Goal: Information Seeking & Learning: Understand process/instructions

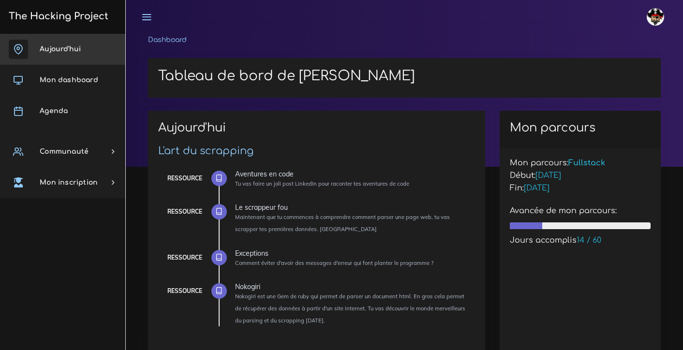
click at [88, 56] on link "Aujourd'hui" at bounding box center [62, 49] width 125 height 31
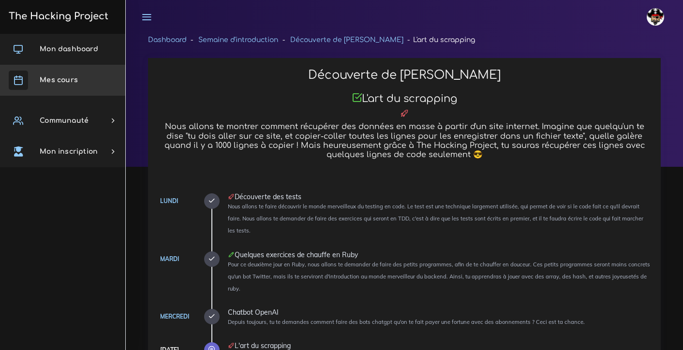
click at [56, 78] on span "Mes cours" at bounding box center [59, 79] width 38 height 7
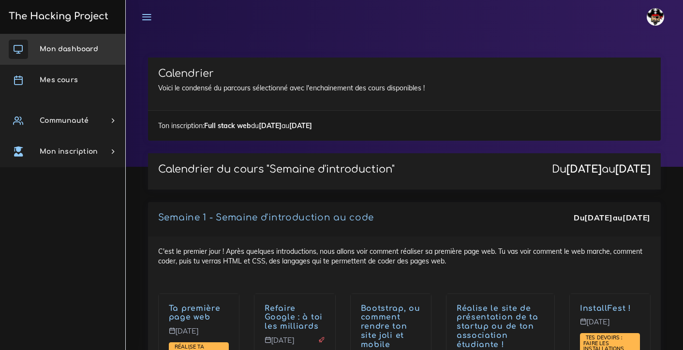
click at [63, 50] on span "Mon dashboard" at bounding box center [69, 48] width 59 height 7
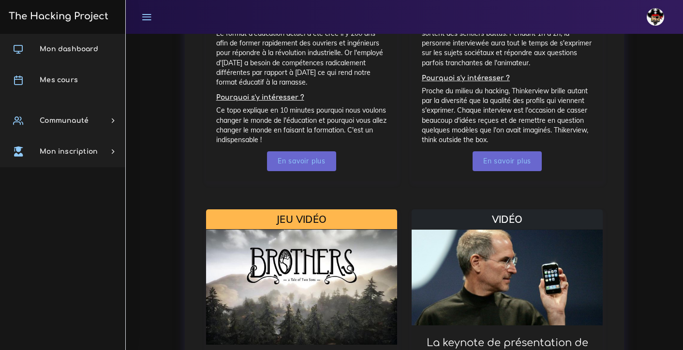
scroll to position [827, 0]
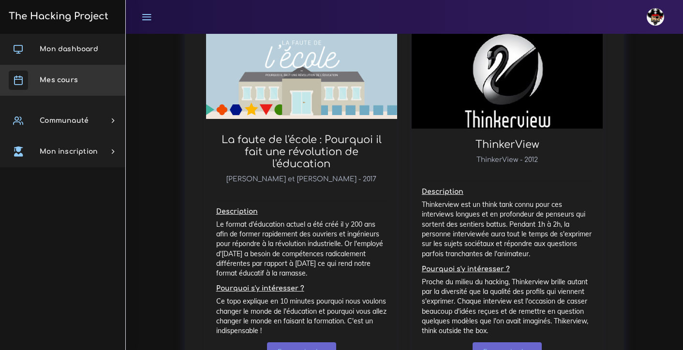
click at [64, 72] on link "Mes cours" at bounding box center [62, 80] width 125 height 31
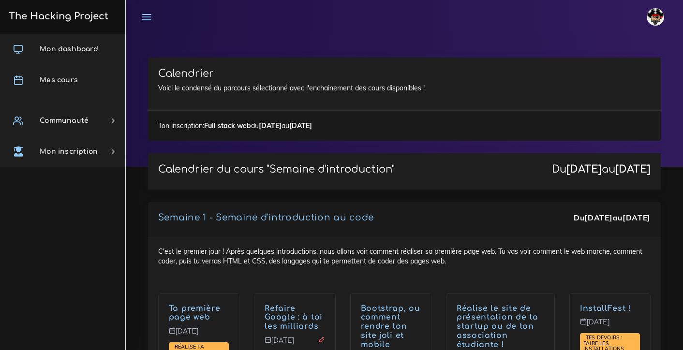
click at [369, 108] on div "Calendrier Voici le condensé du parcours sélectionné avec l'enchainement des co…" at bounding box center [404, 84] width 513 height 53
click at [144, 17] on icon at bounding box center [146, 17] width 11 height 11
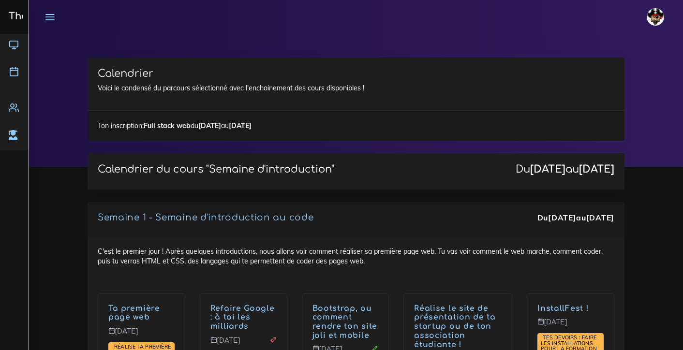
click at [53, 16] on icon at bounding box center [50, 17] width 11 height 11
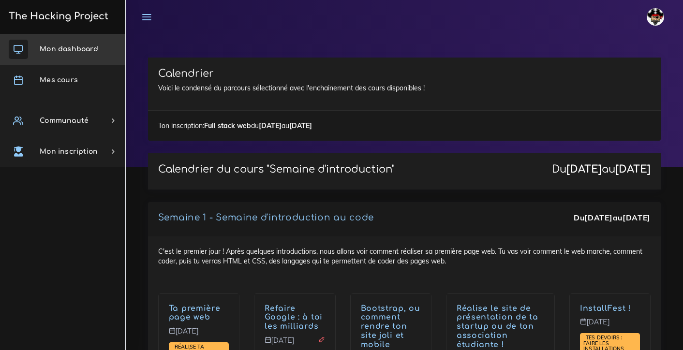
click at [58, 56] on link "Mon dashboard" at bounding box center [62, 49] width 125 height 31
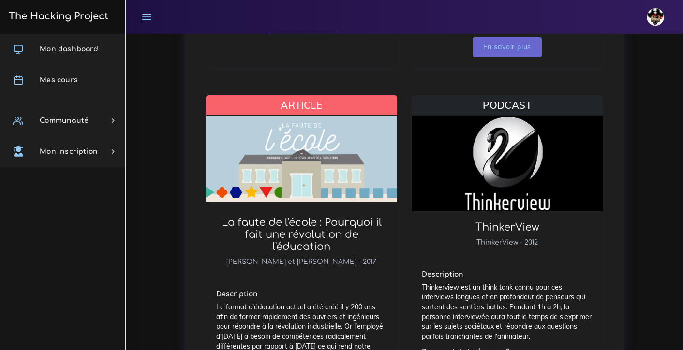
scroll to position [746, 0]
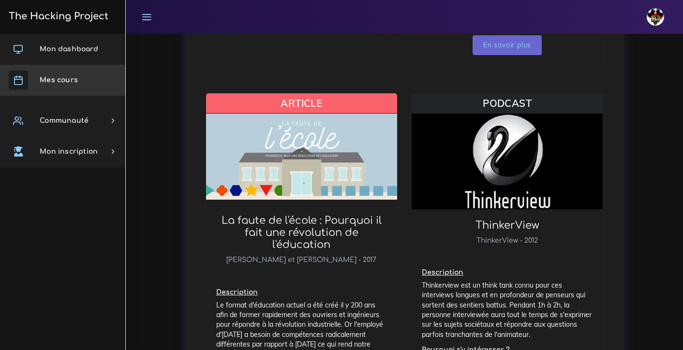
click at [61, 81] on span "Mes cours" at bounding box center [59, 79] width 38 height 7
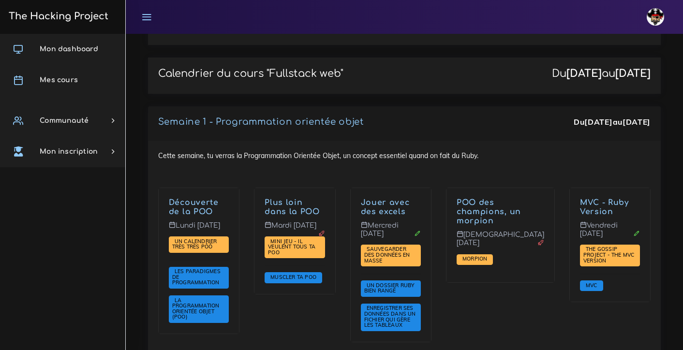
scroll to position [1364, 0]
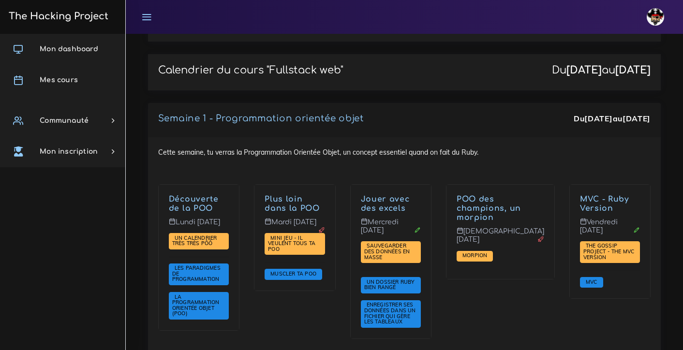
click at [530, 227] on div "POO des champions, un morpion Jeudi 25 sept. Morpion" at bounding box center [500, 267] width 123 height 167
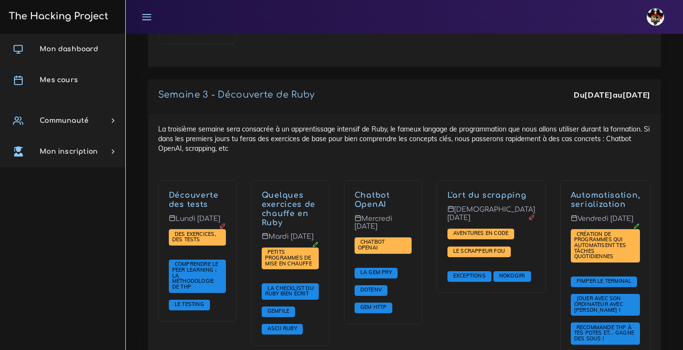
scroll to position [1026, 0]
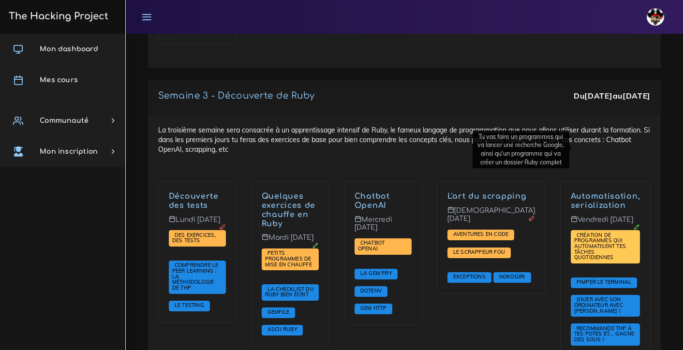
click at [617, 232] on span "Création de programmes qui automatisent tes tâches quotidiennes" at bounding box center [600, 246] width 52 height 29
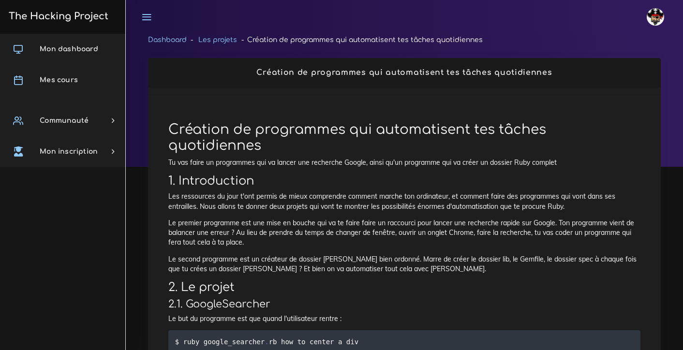
click at [61, 23] on link "The Hacking Project" at bounding box center [57, 16] width 103 height 32
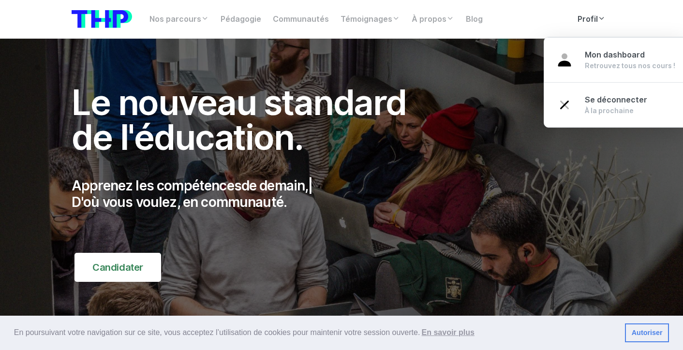
click at [592, 24] on link "Profil" at bounding box center [592, 19] width 40 height 19
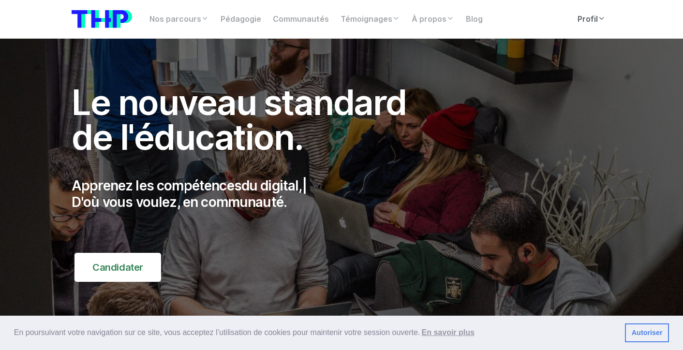
click at [585, 20] on link "Profil" at bounding box center [592, 19] width 40 height 19
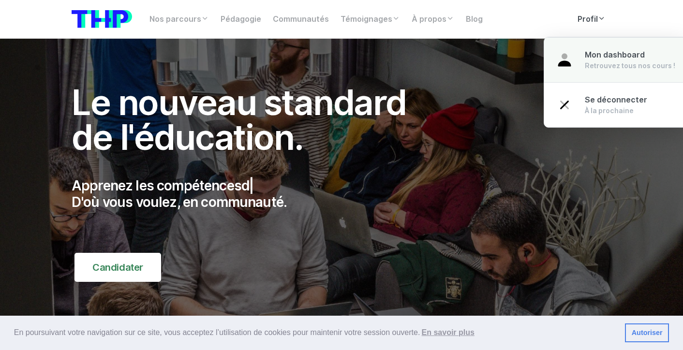
click at [595, 63] on div "Retrouvez tous nos cours !" at bounding box center [630, 66] width 90 height 10
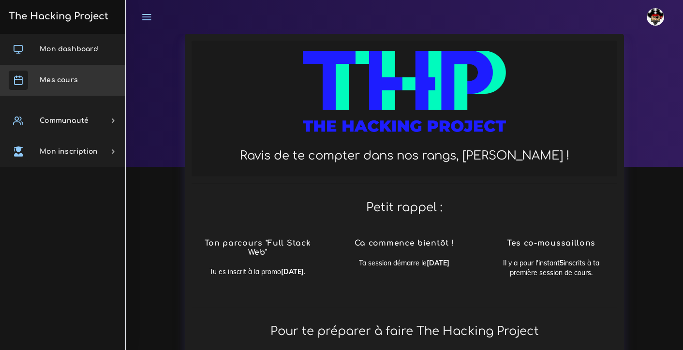
click at [56, 80] on span "Mes cours" at bounding box center [59, 79] width 38 height 7
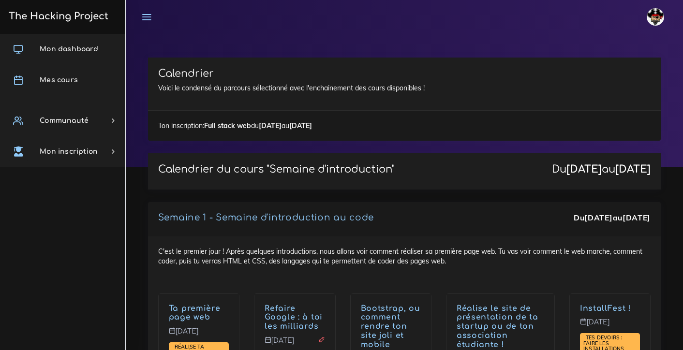
click at [85, 236] on div "Mon dashboard Mes cours Communauté Ambassade Certifications Marketplace Mentora…" at bounding box center [62, 192] width 125 height 316
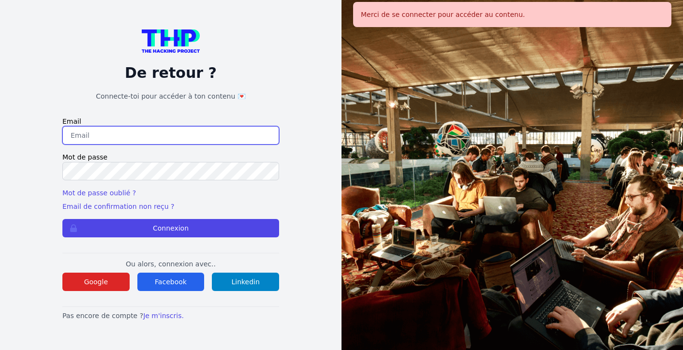
type input "[EMAIL_ADDRESS][DOMAIN_NAME]"
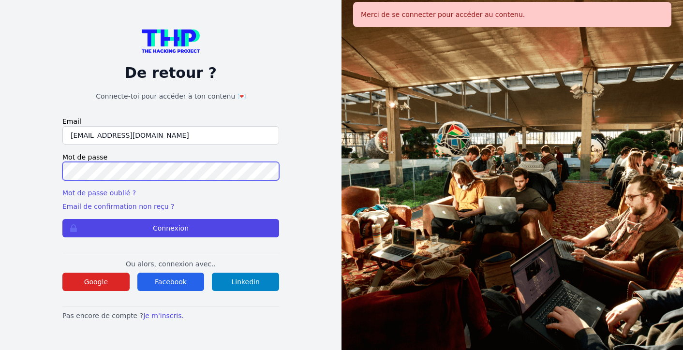
click at [171, 228] on button "Connexion" at bounding box center [170, 228] width 217 height 18
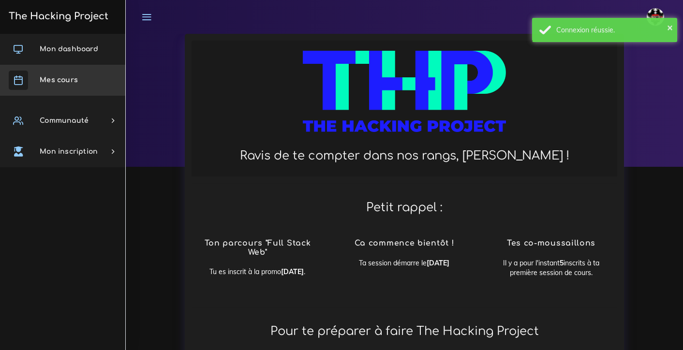
click at [55, 92] on link "Mes cours" at bounding box center [62, 80] width 125 height 31
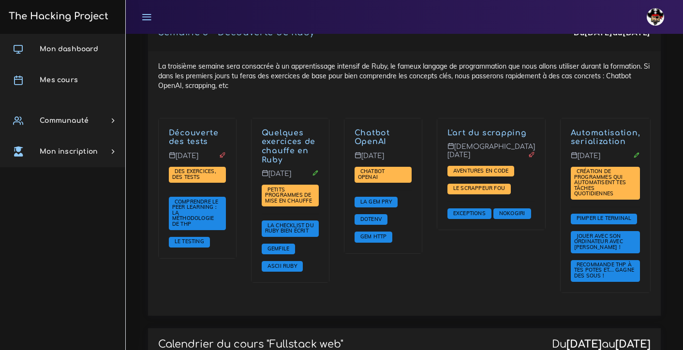
scroll to position [1083, 0]
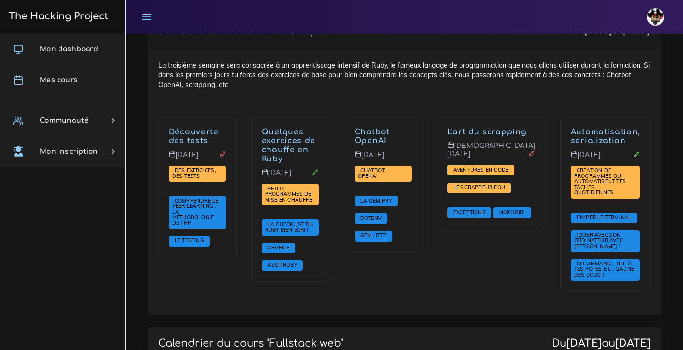
click at [392, 151] on p "[DATE]" at bounding box center [383, 158] width 57 height 15
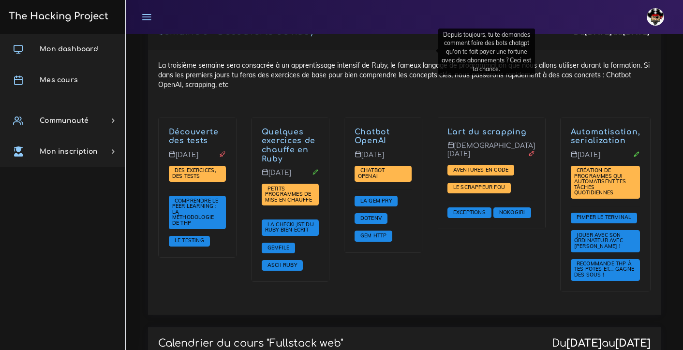
click at [387, 128] on link "Chatbot OpenAI" at bounding box center [372, 137] width 35 height 18
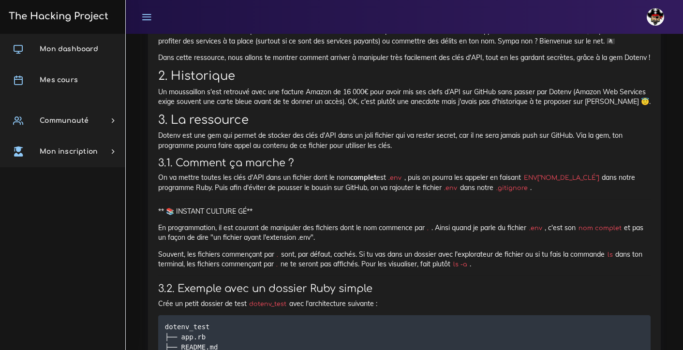
scroll to position [2803, 0]
click at [87, 47] on span "Mon dashboard" at bounding box center [69, 48] width 59 height 7
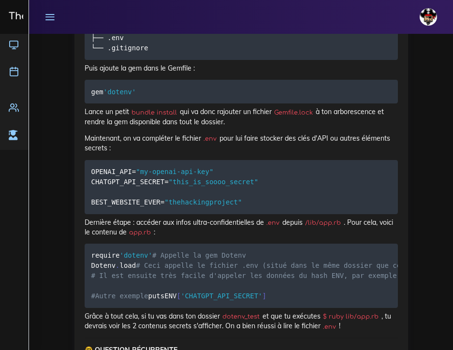
scroll to position [3599, 0]
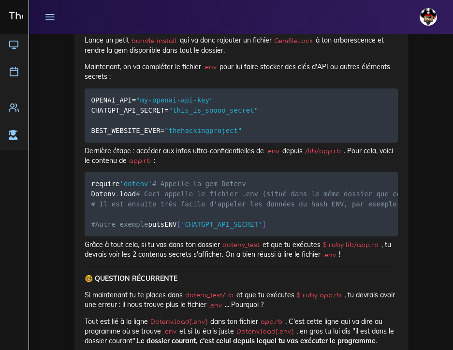
drag, startPoint x: 139, startPoint y: 169, endPoint x: 79, endPoint y: 168, distance: 60.5
click at [79, 168] on div "Dotenv Comment faire pour éviter de balancer ses clés d'API à la terre entière …" at bounding box center [242, 152] width 334 height 1496
copy code "gem 'dotenv'"
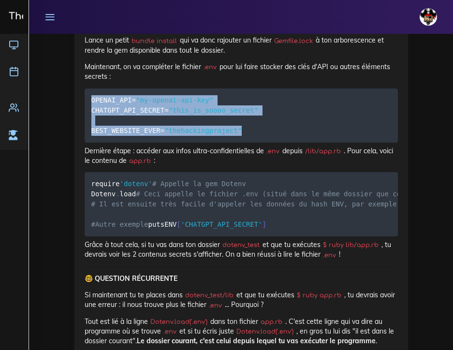
drag, startPoint x: 241, startPoint y: 280, endPoint x: 77, endPoint y: 242, distance: 167.8
click at [77, 242] on div "Dotenv Comment faire pour éviter de balancer ses clés d'API à la terre entière …" at bounding box center [242, 152] width 334 height 1496
copy code "OPENAI_API = "my-openai-api-key" CHATGPT_API_SECRET = "this_is_soooo_secret" BE…"
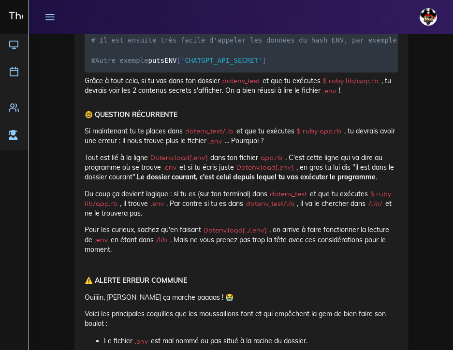
scroll to position [3765, 0]
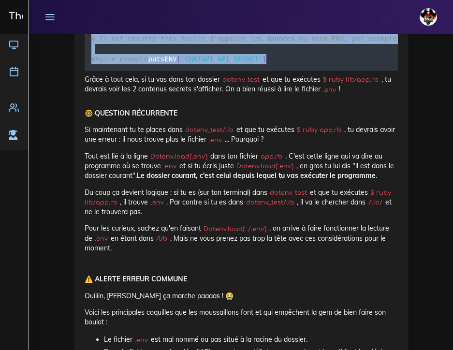
drag, startPoint x: 213, startPoint y: 259, endPoint x: 77, endPoint y: 156, distance: 170.9
copy code "require 'dotenv' # Appelle la gem Dotenv Dotenv . load # Ceci appelle le fichie…"
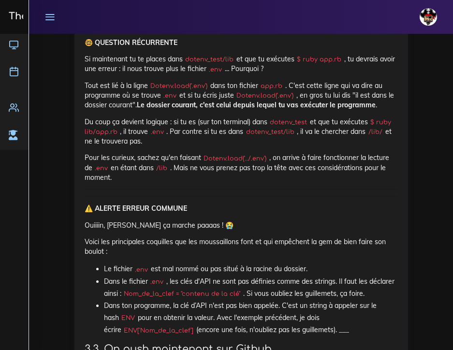
scroll to position [3835, 0]
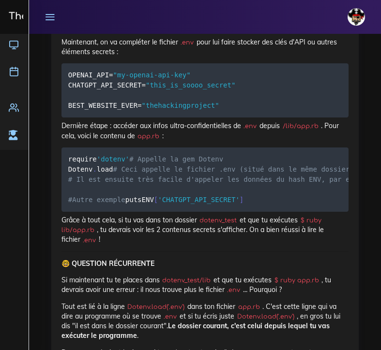
scroll to position [3775, 0]
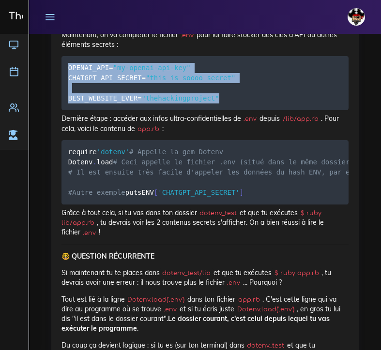
drag, startPoint x: 218, startPoint y: 215, endPoint x: 45, endPoint y: 173, distance: 178.3
click at [45, 173] on div "Ressource : Dotenv Dotenv Comment faire pour éviter de balancer ses clés d'API …" at bounding box center [205, 115] width 322 height 1591
copy code "OPENAI_API = "my-openai-api-key" CHATGPT_API_SECRET = "this_is_soooo_secret" BE…"
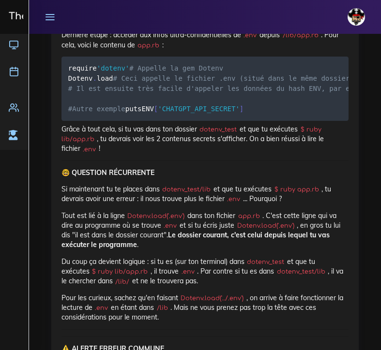
scroll to position [3860, 0]
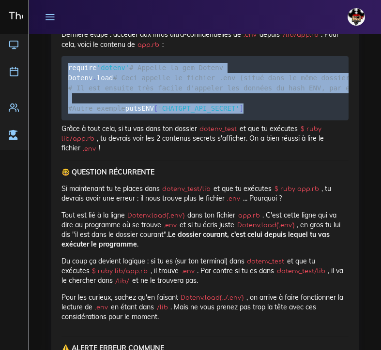
drag, startPoint x: 197, startPoint y: 274, endPoint x: 58, endPoint y: 182, distance: 166.5
click at [58, 182] on div "Dotenv Comment faire pour éviter de balancer ses clés d'API à la terre entière …" at bounding box center [204, 46] width 307 height 1537
copy code "require 'dotenv' # Appelle la gem Dotenv Dotenv . load # Ceci appelle le fichie…"
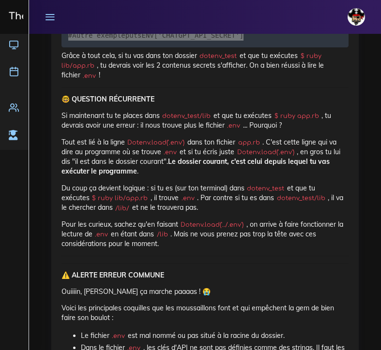
scroll to position [3953, 0]
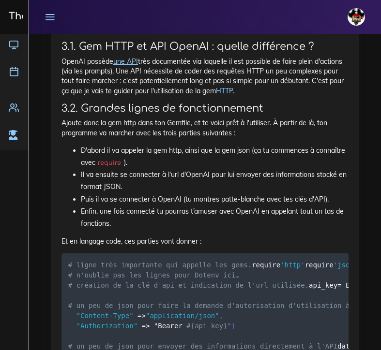
scroll to position [5051, 0]
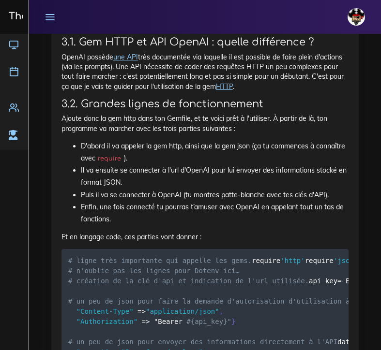
drag, startPoint x: 63, startPoint y: 152, endPoint x: 144, endPoint y: 154, distance: 80.3
click at [144, 13] on p "Pour cette ressource, nous allons te montrer comment te connecter à l'API d'Ope…" at bounding box center [204, 3] width 287 height 20
click at [177, 13] on p "Pour cette ressource, nous allons te montrer comment te connecter à l'API d'Ope…" at bounding box center [204, 3] width 287 height 20
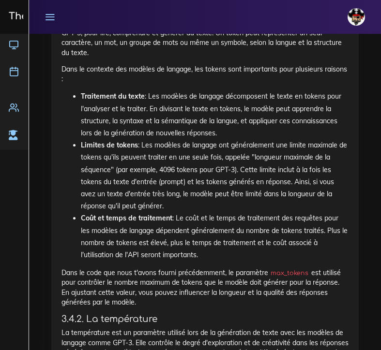
scroll to position [5724, 0]
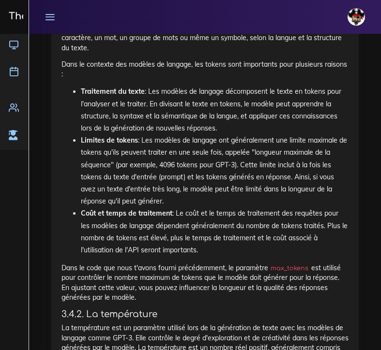
drag, startPoint x: 70, startPoint y: 96, endPoint x: 228, endPoint y: 68, distance: 161.2
copy code "require 'http' require 'json' # n'oublie pas les lignes pour Dotenv ici… # créa…"
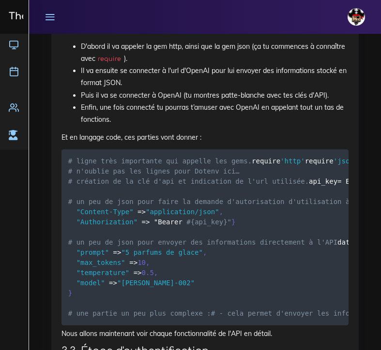
scroll to position [5154, 0]
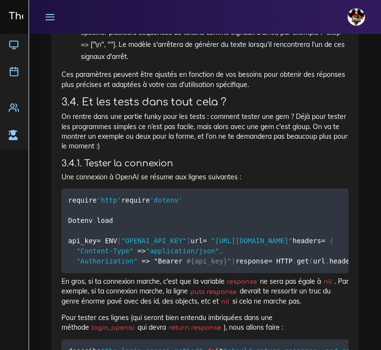
scroll to position [6528, 0]
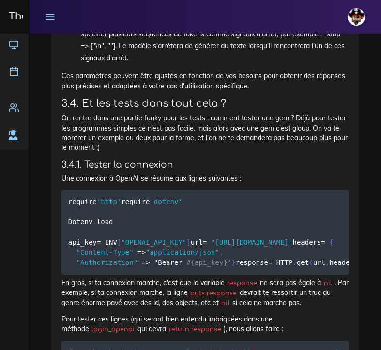
drag, startPoint x: 69, startPoint y: 100, endPoint x: 138, endPoint y: 183, distance: 107.9
copy div "data = { "prompt" = > "5 parfums de glace" , "max_tokens" = > 10 , "n" = > 1 , …"
drag, startPoint x: 12, startPoint y: 19, endPoint x: 108, endPoint y: 154, distance: 166.5
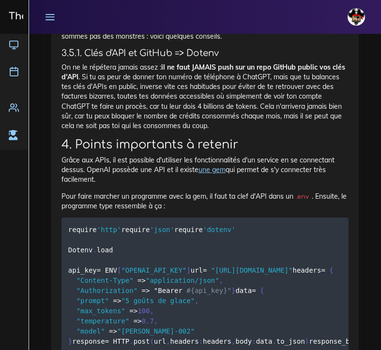
scroll to position [6939, 0]
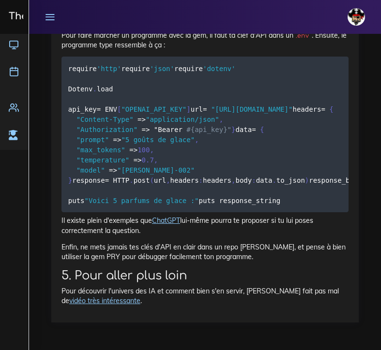
scroll to position [7381, 0]
click at [112, 212] on pre "require 'http' require 'json' require 'dotenv' Dotenv . load api_key = ENV [ "O…" at bounding box center [204, 135] width 287 height 156
drag, startPoint x: 113, startPoint y: 239, endPoint x: 58, endPoint y: 238, distance: 54.7
copy code "Dotenv . load"
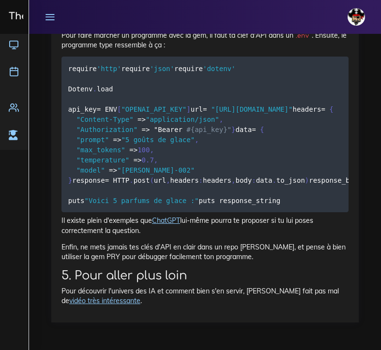
click at [157, 212] on pre "require 'http' require 'json' require 'dotenv' Dotenv . load api_key = ENV [ "O…" at bounding box center [204, 135] width 287 height 156
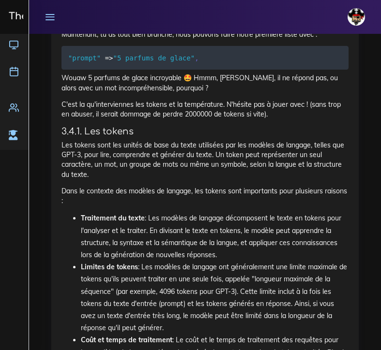
scroll to position [5599, 0]
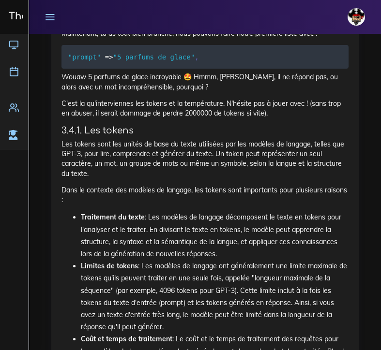
drag, startPoint x: 116, startPoint y: 277, endPoint x: 55, endPoint y: 277, distance: 61.0
copy p "OPENAI_API_KEY"
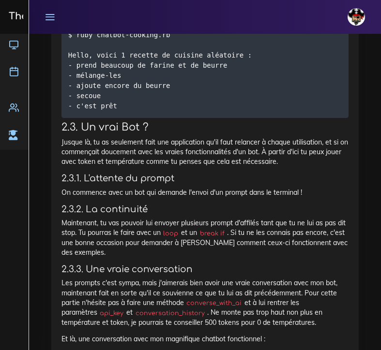
scroll to position [1063, 0]
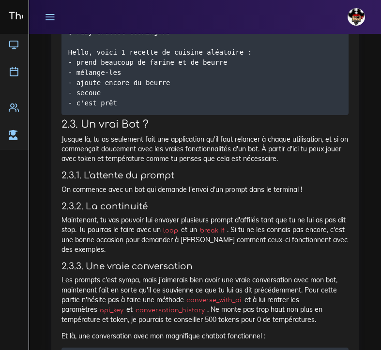
click at [147, 166] on div "Chatbot OpenAI Depuis toujours, tu te demandes comment faire des bots chatgpt q…" at bounding box center [204, 304] width 287 height 1577
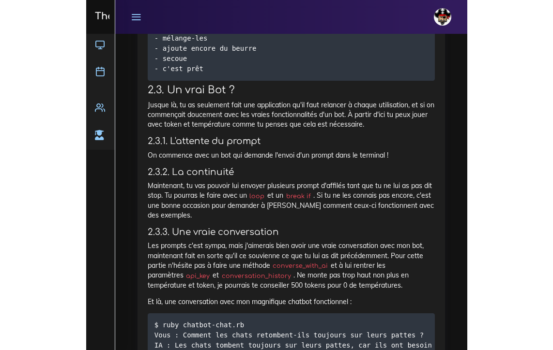
scroll to position [1097, 0]
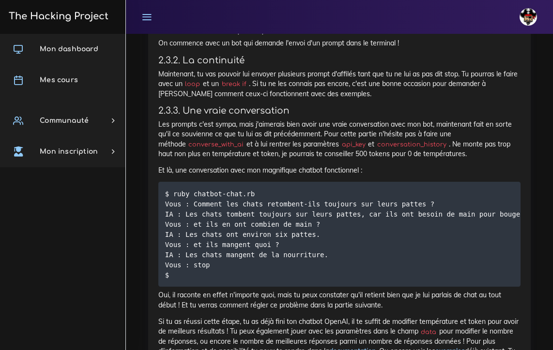
click at [296, 165] on p "Et là, une conversation avec mon magnifique chatbot fonctionnel :" at bounding box center [339, 170] width 362 height 10
click at [354, 216] on pre "$ ruby chatbot-chat.rb Vous : Comment les chats retombent-ils toujours sur leur…" at bounding box center [339, 234] width 362 height 105
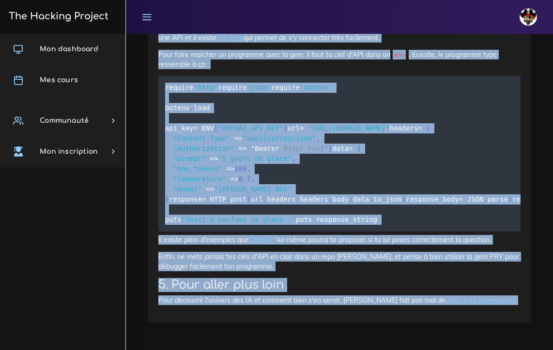
scroll to position [6992, 0]
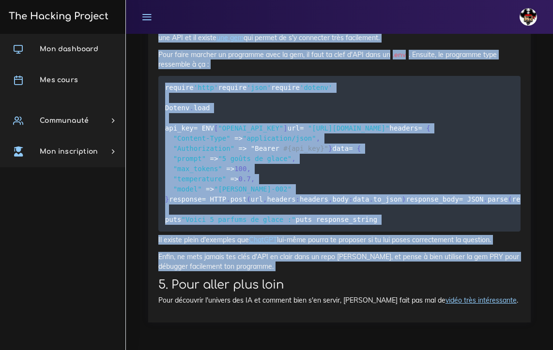
drag, startPoint x: 160, startPoint y: 59, endPoint x: 298, endPoint y: 273, distance: 254.5
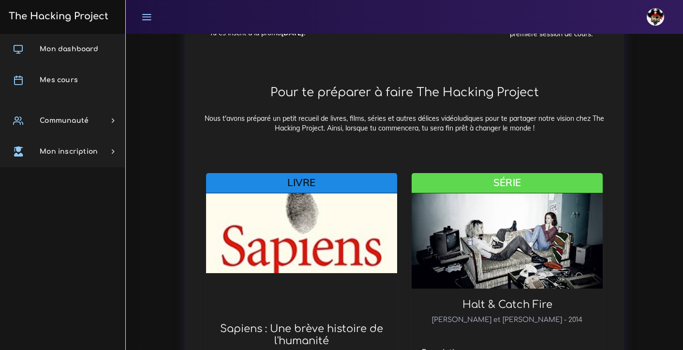
scroll to position [240, 0]
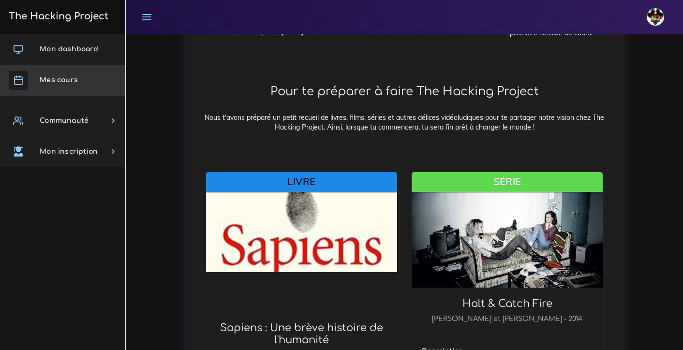
click at [66, 77] on span "Mes cours" at bounding box center [59, 79] width 38 height 7
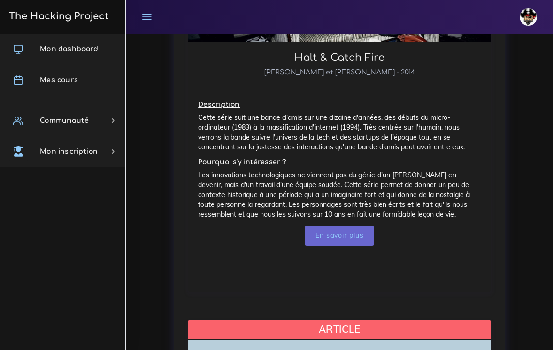
scroll to position [903, 0]
